Goal: Information Seeking & Learning: Learn about a topic

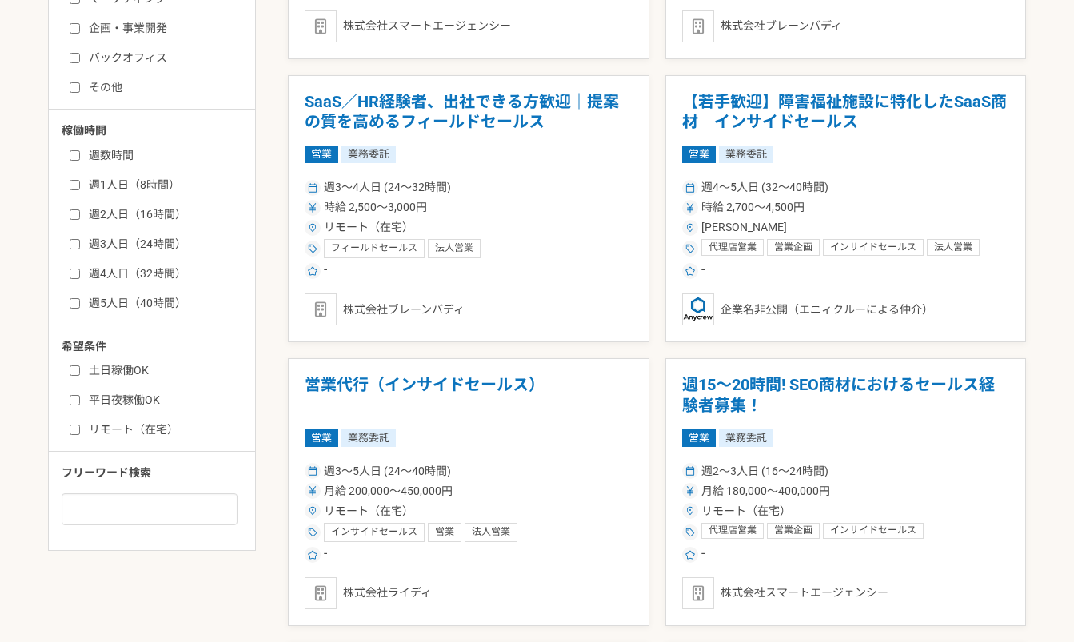
scroll to position [769, 0]
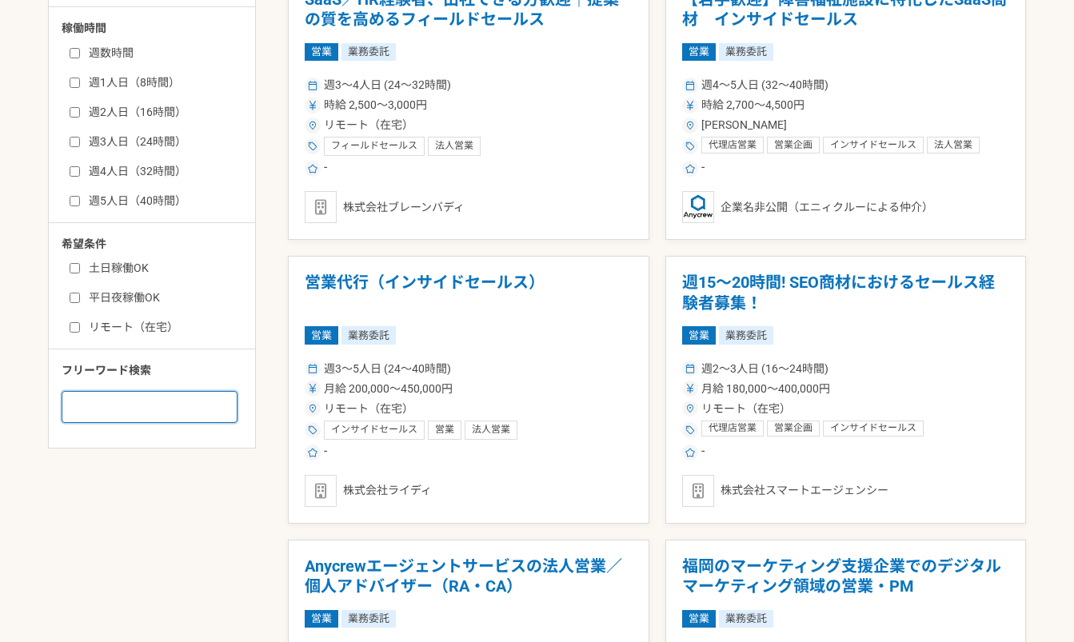
click at [177, 413] on input at bounding box center [150, 407] width 176 height 32
type input "販路開拓"
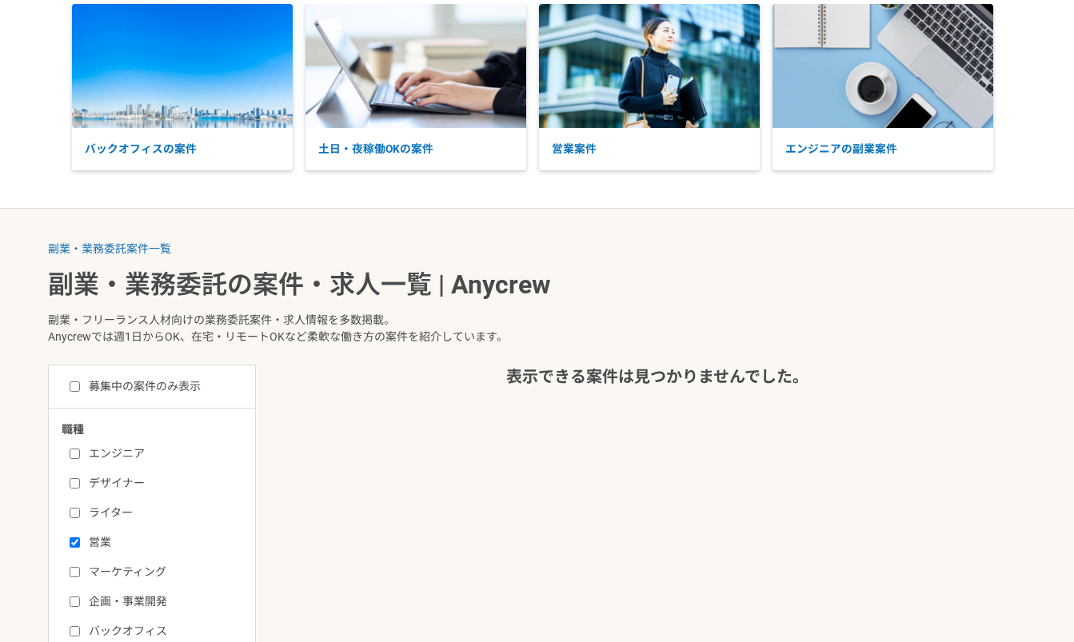
scroll to position [90, 0]
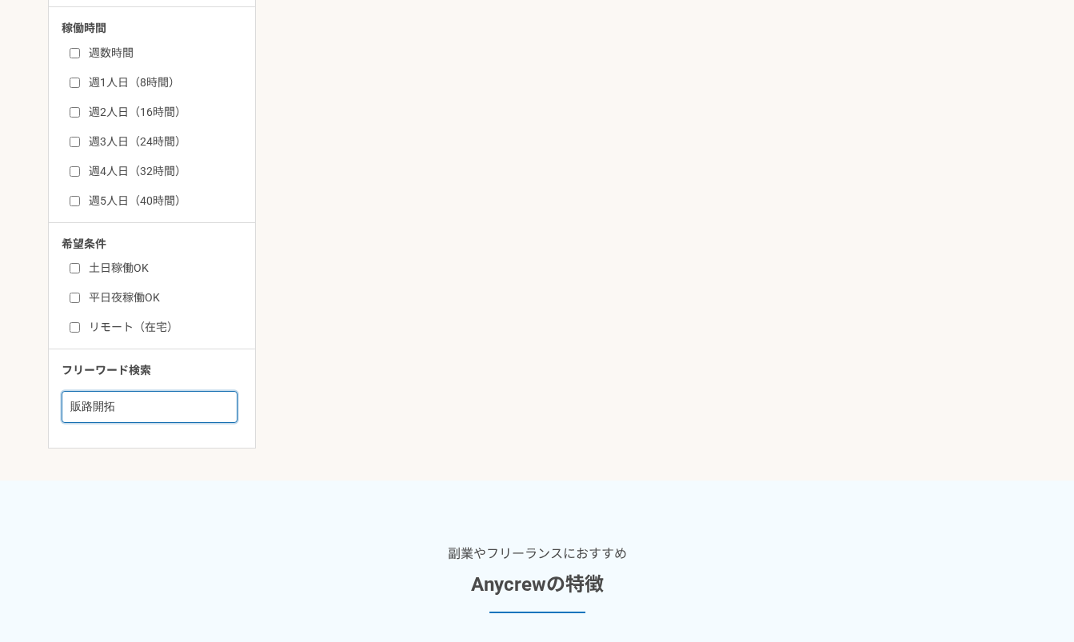
scroll to position [90, 0]
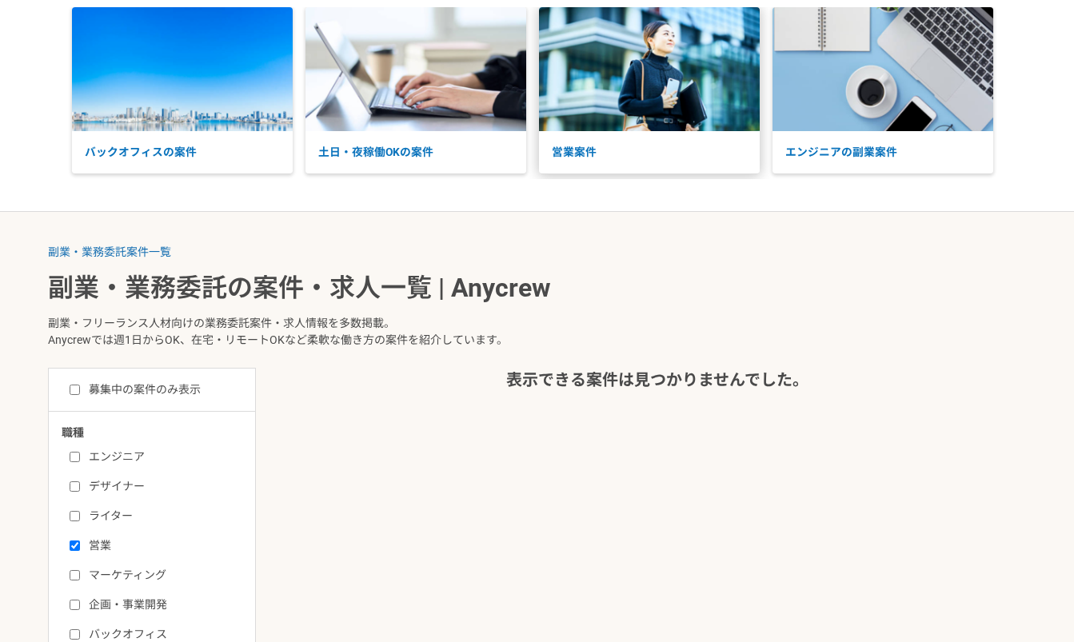
click at [568, 148] on p "営業案件" at bounding box center [649, 152] width 221 height 42
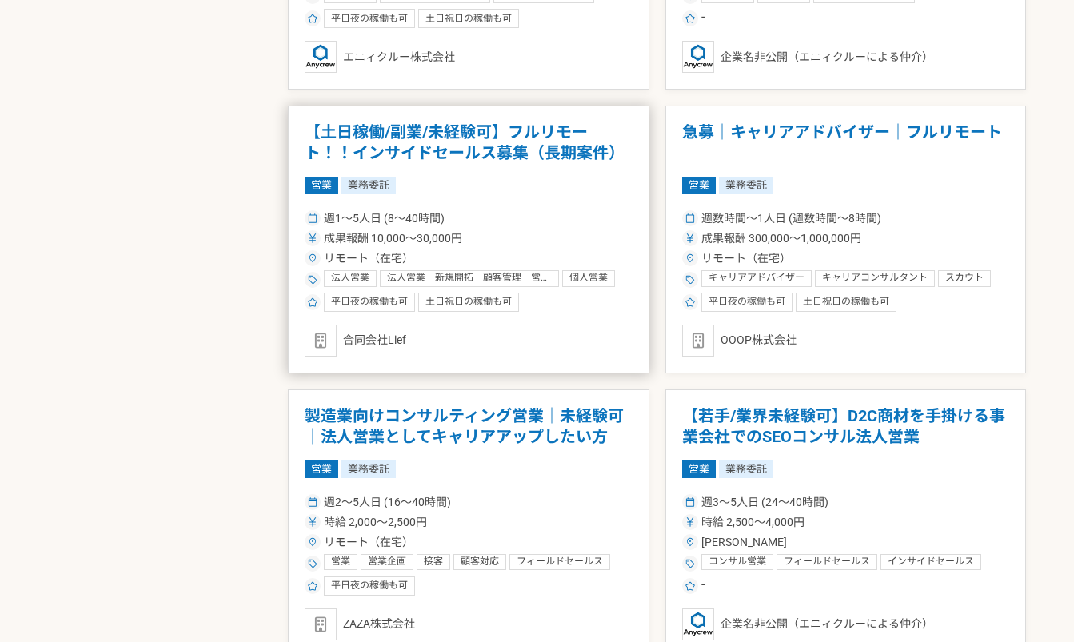
scroll to position [1487, 0]
